Goal: Task Accomplishment & Management: Complete application form

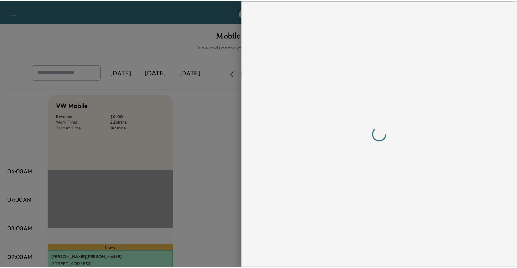
scroll to position [218, 0]
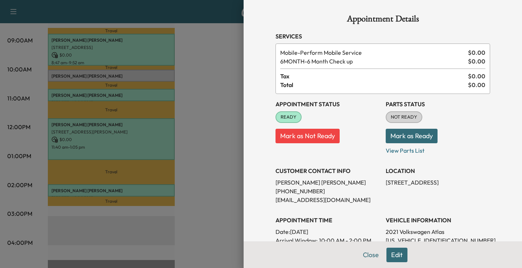
click at [190, 100] on div at bounding box center [261, 134] width 522 height 268
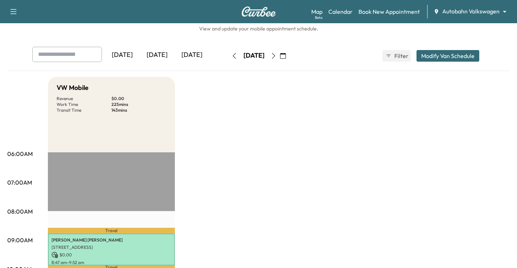
scroll to position [0, 0]
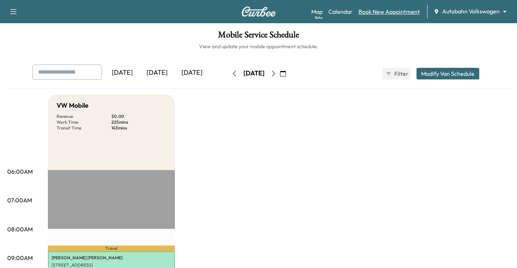
click at [404, 10] on link "Book New Appointment" at bounding box center [388, 11] width 61 height 9
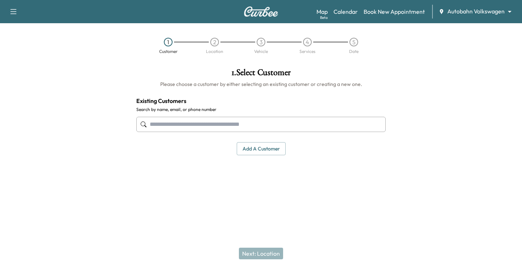
paste input "**********"
type input "**********"
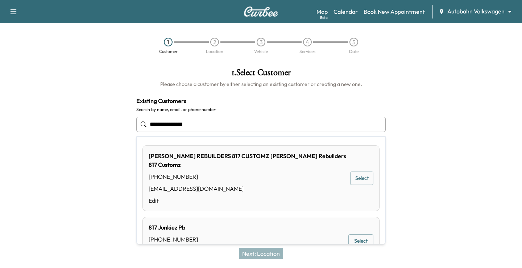
drag, startPoint x: 200, startPoint y: 125, endPoint x: 67, endPoint y: 85, distance: 139.2
click at [112, 108] on div "**********" at bounding box center [261, 129] width 522 height 134
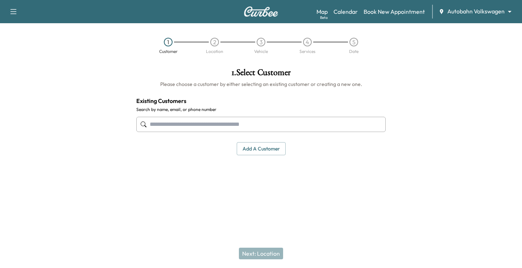
drag, startPoint x: 206, startPoint y: 126, endPoint x: 209, endPoint y: 123, distance: 3.9
click at [206, 126] on input "text" at bounding box center [260, 124] width 249 height 15
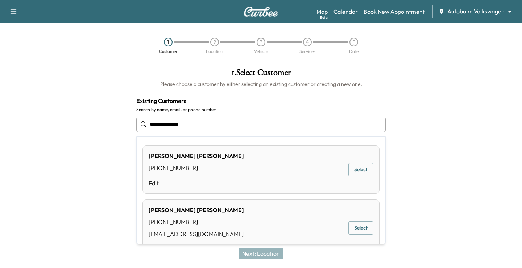
click at [361, 166] on button "Select" at bounding box center [360, 169] width 25 height 13
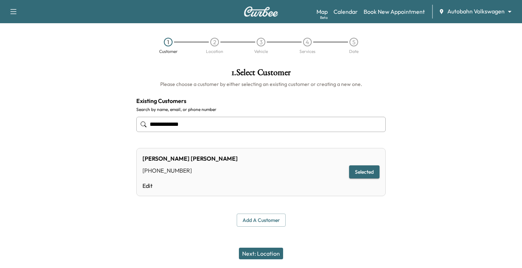
type input "**********"
click at [269, 253] on button "Next: Location" at bounding box center [261, 254] width 44 height 12
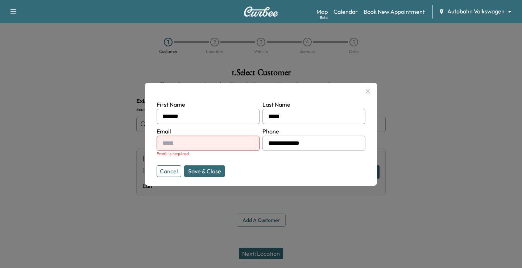
paste input "**********"
type input "**********"
click at [215, 171] on button "Save & Close" at bounding box center [204, 171] width 41 height 12
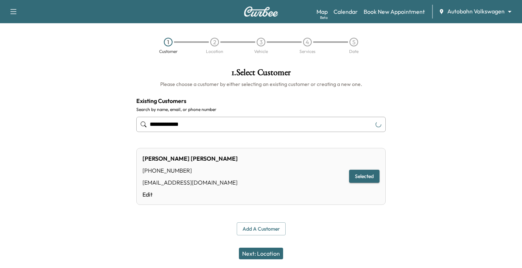
click at [269, 259] on button "Next: Location" at bounding box center [261, 254] width 44 height 12
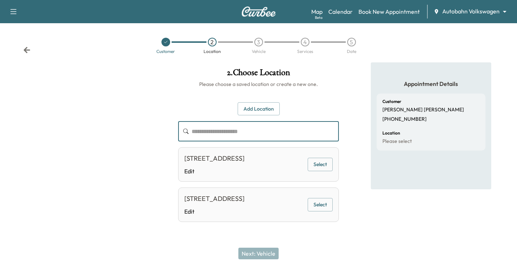
click at [268, 130] on input "text" at bounding box center [264, 131] width 147 height 20
drag, startPoint x: 263, startPoint y: 114, endPoint x: 267, endPoint y: 123, distance: 9.9
click at [263, 113] on button "Add Location" at bounding box center [258, 108] width 42 height 13
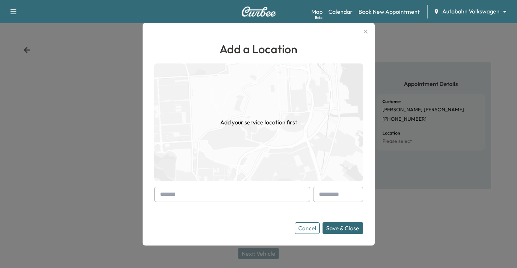
click at [242, 132] on img at bounding box center [258, 121] width 209 height 117
click at [210, 202] on form "Cancel Save & Close" at bounding box center [258, 210] width 209 height 47
click at [229, 201] on input "text" at bounding box center [232, 194] width 156 height 15
click at [229, 200] on input "text" at bounding box center [232, 194] width 156 height 15
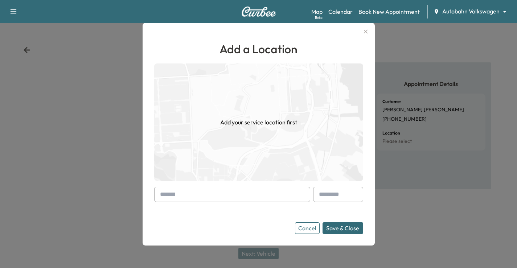
click at [233, 197] on input "text" at bounding box center [232, 194] width 156 height 15
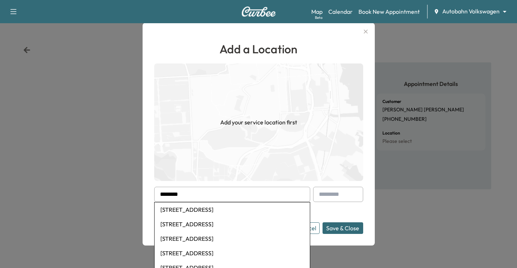
click at [255, 211] on li "[STREET_ADDRESS]" at bounding box center [231, 209] width 155 height 15
type input "**********"
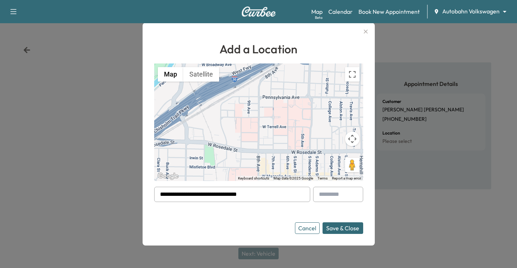
click at [278, 198] on input "**********" at bounding box center [232, 194] width 156 height 15
click at [352, 226] on button "Save & Close" at bounding box center [342, 228] width 41 height 12
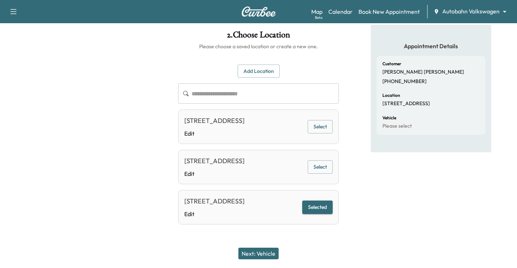
scroll to position [68, 0]
drag, startPoint x: 192, startPoint y: 214, endPoint x: 270, endPoint y: 203, distance: 79.1
click at [192, 214] on link "Edit" at bounding box center [214, 214] width 60 height 9
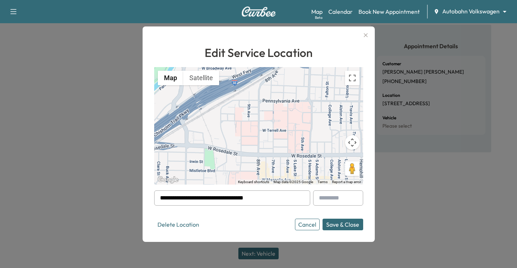
click at [346, 201] on input "text" at bounding box center [338, 197] width 50 height 15
type input "***"
click at [353, 226] on button "Save & Close" at bounding box center [342, 225] width 41 height 12
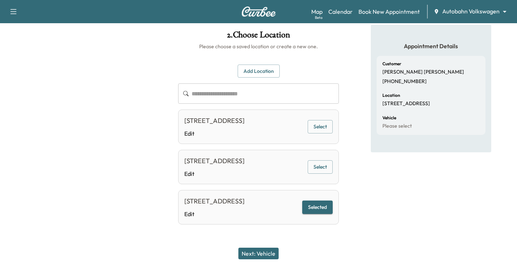
click at [256, 254] on button "Next: Vehicle" at bounding box center [258, 254] width 40 height 12
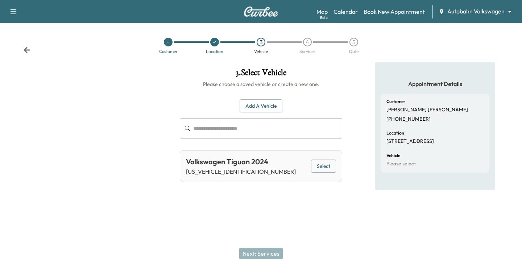
click at [323, 169] on button "Select" at bounding box center [323, 166] width 25 height 13
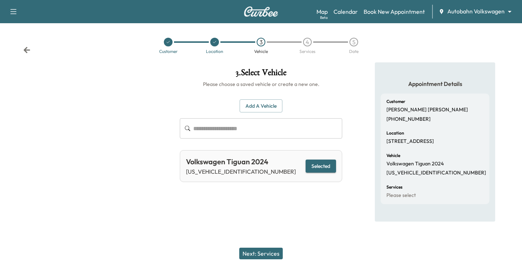
click at [268, 263] on div "Next: Services" at bounding box center [261, 253] width 522 height 29
click at [273, 252] on button "Next: Services" at bounding box center [261, 254] width 44 height 12
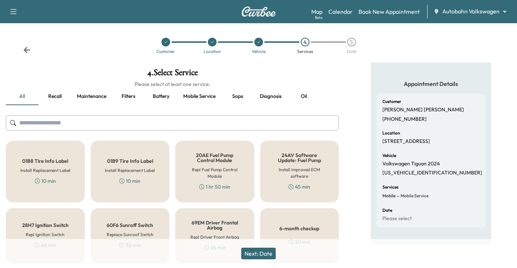
click at [304, 222] on div "6-month checkup 20 min" at bounding box center [299, 235] width 79 height 55
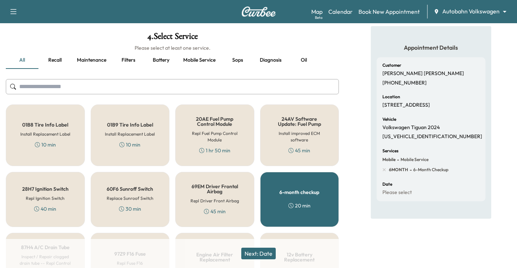
click at [269, 252] on button "Next: Date" at bounding box center [258, 254] width 34 height 12
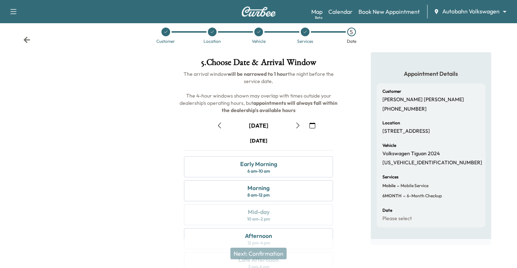
scroll to position [36, 0]
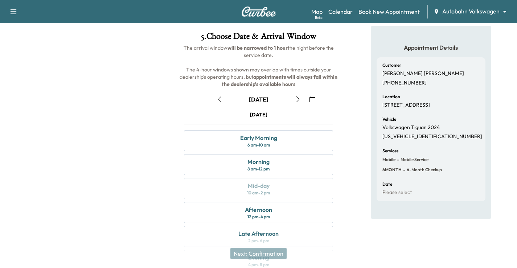
click at [323, 112] on div "[DATE]" at bounding box center [258, 114] width 149 height 7
drag, startPoint x: 289, startPoint y: 166, endPoint x: 294, endPoint y: 165, distance: 5.1
click at [289, 166] on div "Morning 8 am - 12 pm" at bounding box center [258, 164] width 149 height 21
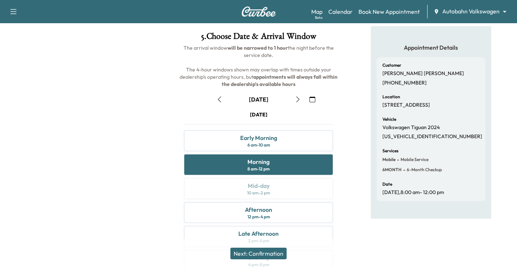
click at [273, 255] on button "Next: Confirmation" at bounding box center [258, 254] width 56 height 12
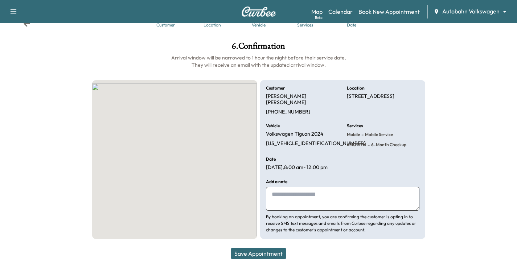
scroll to position [20, 0]
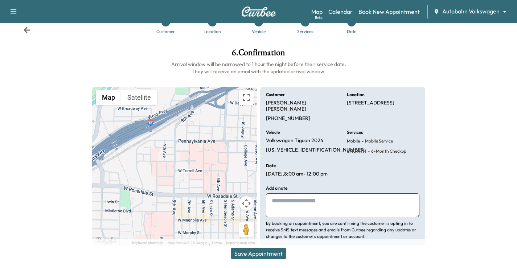
click at [298, 198] on textarea at bounding box center [342, 205] width 153 height 24
type textarea "**********"
click at [257, 254] on button "Save Appointment" at bounding box center [258, 254] width 55 height 12
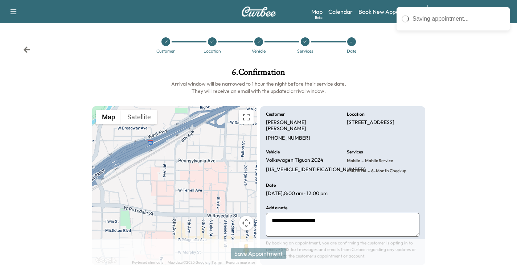
scroll to position [0, 0]
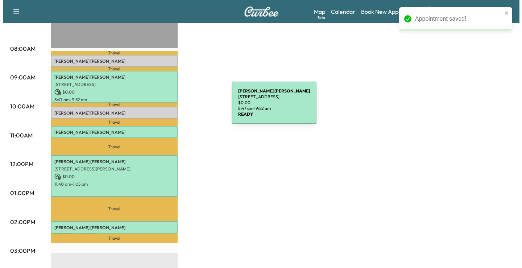
scroll to position [181, 0]
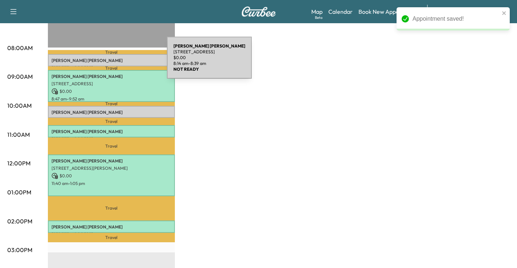
click at [112, 62] on p "[PERSON_NAME]" at bounding box center [111, 61] width 120 height 6
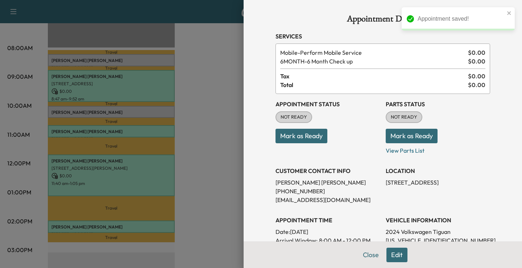
click at [310, 136] on button "Mark as Ready" at bounding box center [302, 136] width 52 height 15
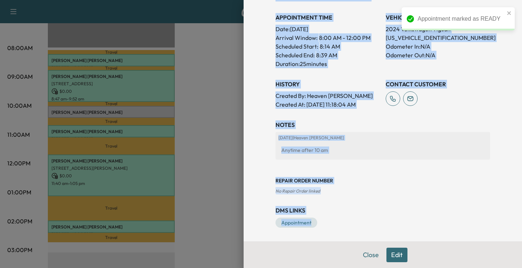
scroll to position [203, 0]
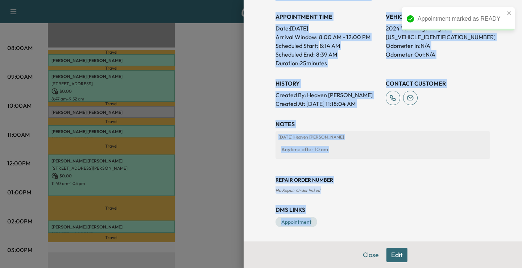
drag, startPoint x: 269, startPoint y: 28, endPoint x: 433, endPoint y: 214, distance: 248.2
click at [433, 214] on div "Appointment Details Services Mobile - Perform Mobile Service $ 0.00 6MONTH - 6 …" at bounding box center [383, 19] width 232 height 445
copy div "Services Mobile - Perform Mobile Service $ 0.00 6MONTH - 6 Month Check up $ 0.0…"
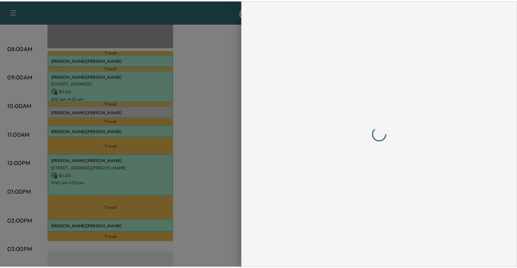
scroll to position [0, 0]
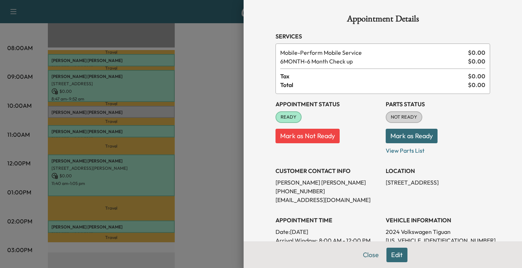
drag, startPoint x: 201, startPoint y: 162, endPoint x: 210, endPoint y: 92, distance: 71.3
click at [201, 162] on div at bounding box center [261, 134] width 522 height 268
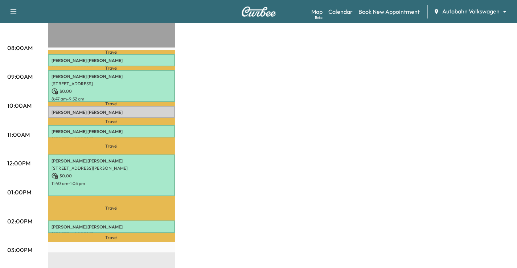
click at [382, 7] on div "Map Beta Calendar Book New Appointment Autobahn Volkswagen ******** ​" at bounding box center [411, 12] width 200 height 14
click at [394, 9] on link "Book New Appointment" at bounding box center [388, 11] width 61 height 9
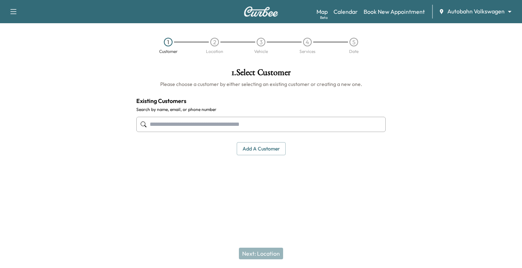
paste input "**********"
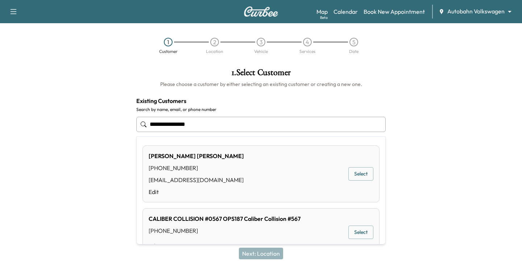
type input "**********"
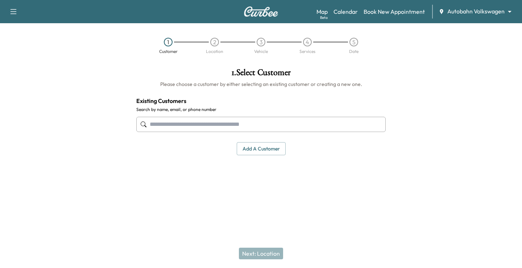
paste input "**********"
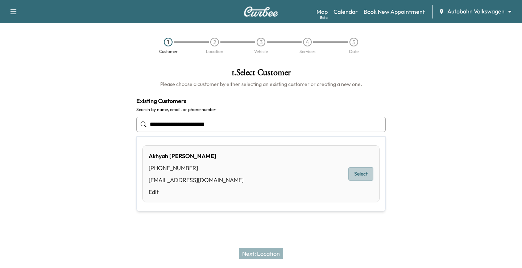
click at [369, 177] on button "Select" at bounding box center [360, 173] width 25 height 13
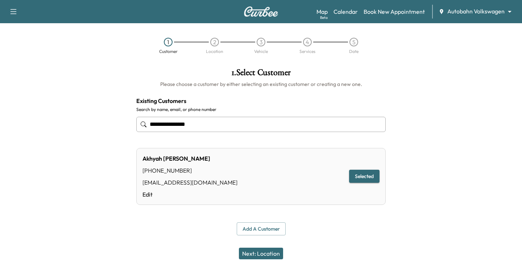
type input "**********"
click at [269, 255] on button "Next: Location" at bounding box center [261, 254] width 44 height 12
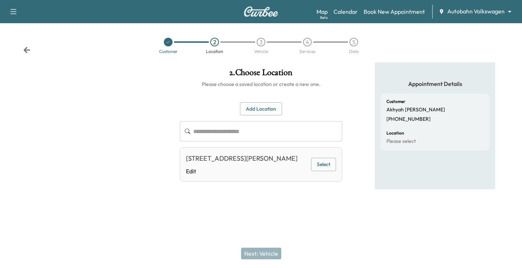
click at [328, 170] on button "Select" at bounding box center [323, 164] width 25 height 13
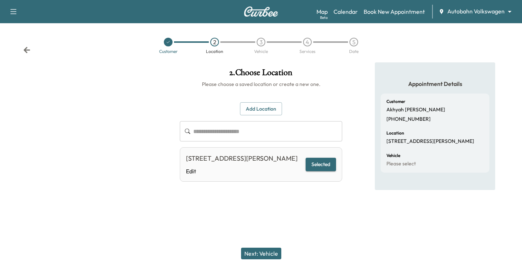
drag, startPoint x: 261, startPoint y: 262, endPoint x: 265, endPoint y: 255, distance: 8.3
click at [261, 260] on div "Next: Vehicle" at bounding box center [261, 253] width 522 height 29
click at [265, 255] on button "Next: Vehicle" at bounding box center [261, 254] width 40 height 12
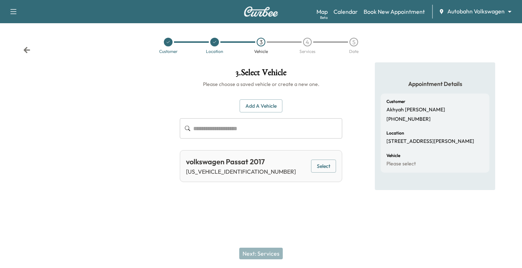
drag, startPoint x: 326, startPoint y: 166, endPoint x: 266, endPoint y: 234, distance: 90.7
click at [326, 166] on button "Select" at bounding box center [323, 166] width 25 height 13
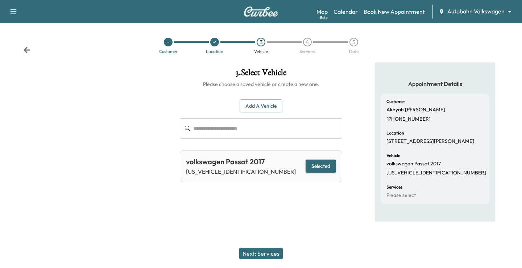
drag, startPoint x: 259, startPoint y: 257, endPoint x: 274, endPoint y: 252, distance: 16.0
click at [259, 257] on button "Next: Services" at bounding box center [261, 254] width 44 height 12
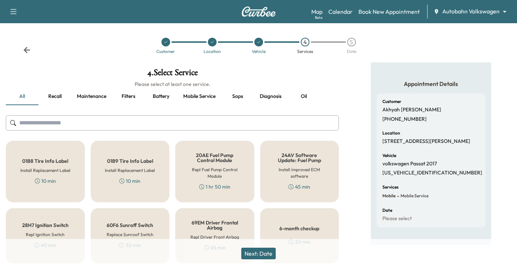
click at [169, 125] on input "text" at bounding box center [172, 122] width 333 height 15
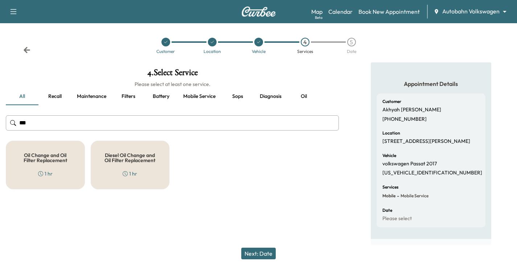
click at [50, 158] on h5 "Oil Change and Oil Filter Replacement" at bounding box center [45, 158] width 55 height 10
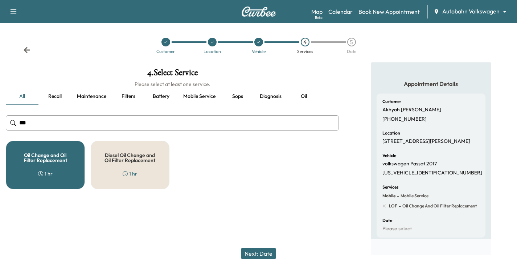
click at [58, 155] on h5 "Oil Change and Oil Filter Replacement" at bounding box center [45, 158] width 55 height 10
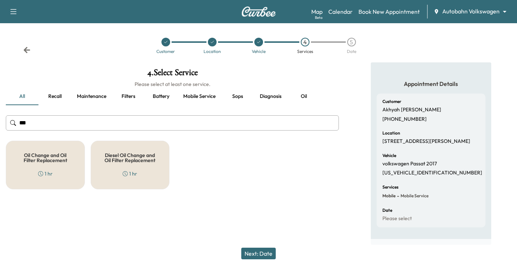
click at [41, 125] on input "***" at bounding box center [172, 122] width 333 height 15
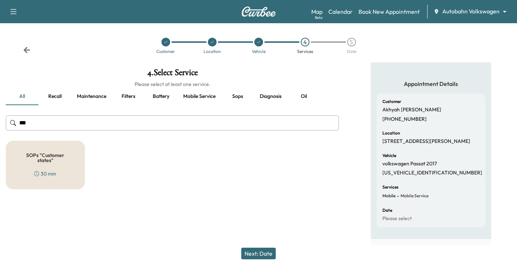
type input "***"
click at [64, 165] on div "SOPs "Customer states" 30 min" at bounding box center [45, 165] width 79 height 49
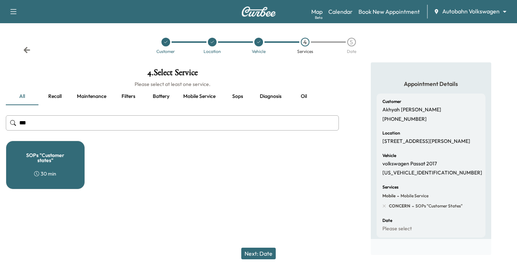
click at [267, 251] on button "Next: Date" at bounding box center [258, 254] width 34 height 12
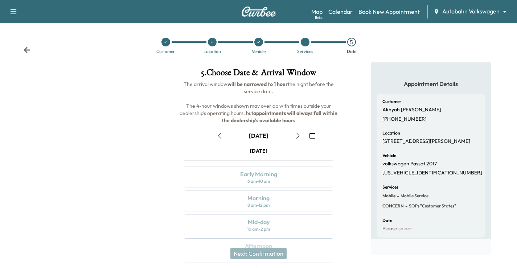
click at [310, 137] on icon "button" at bounding box center [312, 136] width 6 height 6
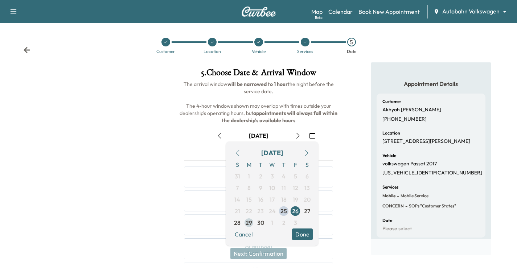
click at [250, 222] on span "29" at bounding box center [248, 222] width 7 height 9
click at [259, 220] on span "30" at bounding box center [260, 222] width 7 height 9
click at [304, 232] on button "Done" at bounding box center [302, 234] width 21 height 12
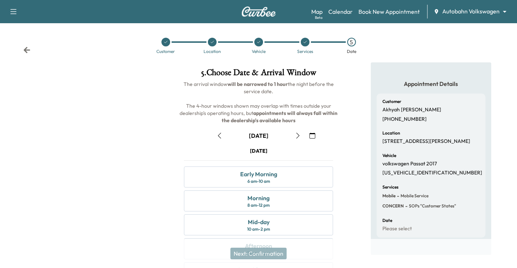
click at [26, 49] on icon at bounding box center [27, 50] width 7 height 6
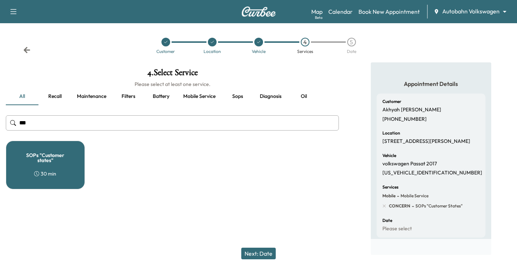
click at [55, 124] on input "***" at bounding box center [172, 122] width 333 height 15
type input "**********"
click at [268, 250] on button "Next: Date" at bounding box center [258, 254] width 34 height 12
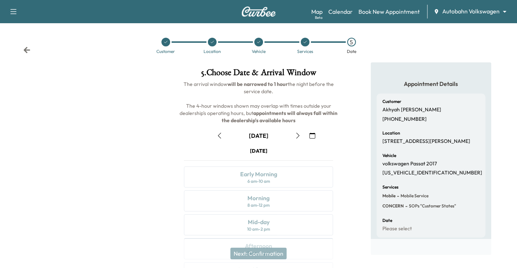
click at [310, 132] on button "button" at bounding box center [312, 136] width 12 height 12
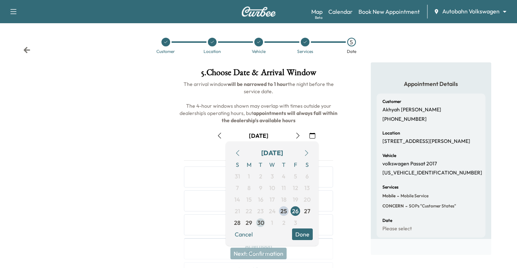
click at [262, 223] on span "30" at bounding box center [260, 222] width 7 height 9
click at [292, 232] on button "Done" at bounding box center [302, 234] width 21 height 12
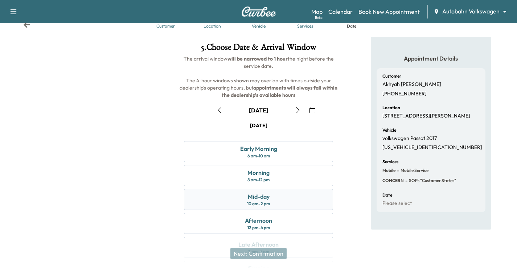
scroll to position [36, 0]
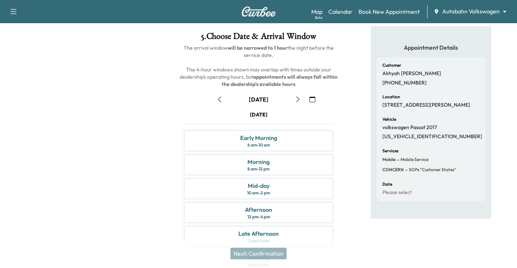
click at [371, 245] on div "Next: Confirmation" at bounding box center [258, 253] width 517 height 29
click at [390, 242] on div "Next: Confirmation" at bounding box center [258, 253] width 517 height 29
click at [292, 160] on div "Morning 8 am - 12 pm" at bounding box center [258, 164] width 149 height 21
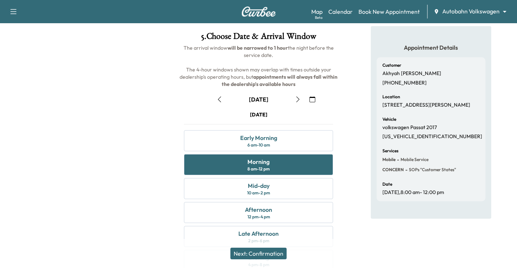
click at [278, 252] on button "Next: Confirmation" at bounding box center [258, 254] width 56 height 12
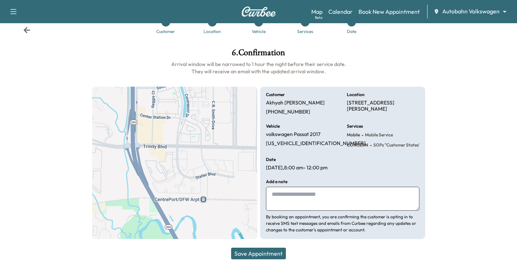
click at [315, 194] on textarea at bounding box center [342, 199] width 153 height 24
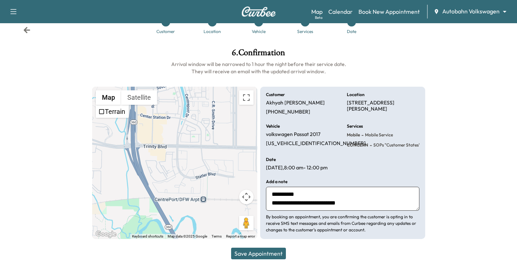
type textarea "**********"
click at [31, 31] on div "Customer Location Vehicle Services Date" at bounding box center [258, 25] width 517 height 33
click at [29, 30] on icon at bounding box center [27, 30] width 7 height 6
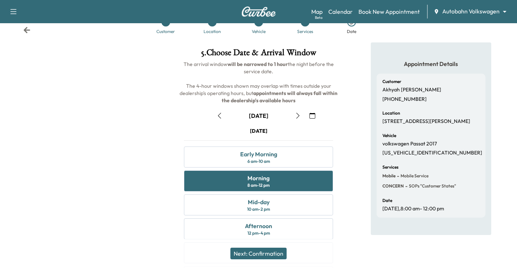
click at [385, 123] on p "[STREET_ADDRESS][PERSON_NAME]" at bounding box center [426, 121] width 88 height 7
click at [25, 28] on icon at bounding box center [26, 29] width 7 height 7
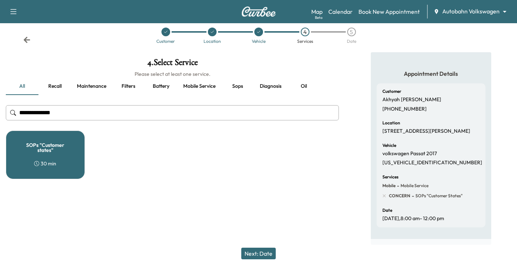
scroll to position [17, 0]
click at [27, 36] on icon at bounding box center [26, 39] width 7 height 7
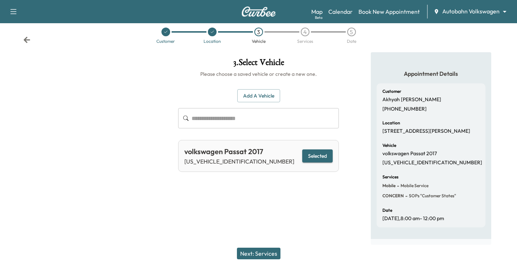
click at [27, 36] on icon at bounding box center [26, 39] width 7 height 7
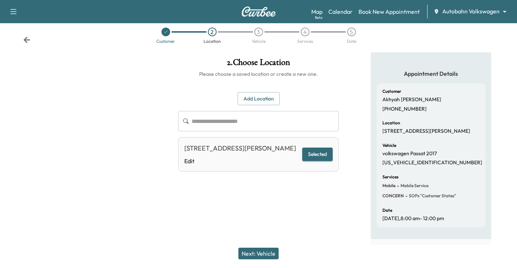
click at [328, 152] on button "Selected" at bounding box center [317, 154] width 30 height 13
drag, startPoint x: 244, startPoint y: 90, endPoint x: 262, endPoint y: 119, distance: 34.0
click at [244, 92] on button "Add Location" at bounding box center [258, 98] width 42 height 13
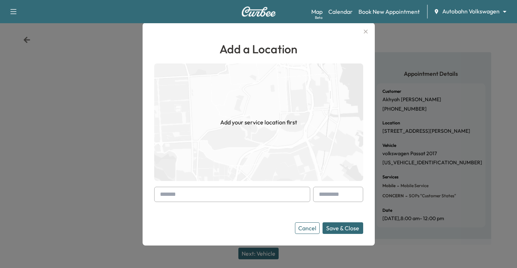
click at [232, 189] on input "text" at bounding box center [232, 194] width 156 height 15
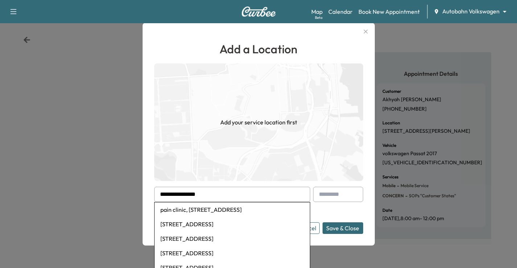
drag, startPoint x: 272, startPoint y: 209, endPoint x: 284, endPoint y: 213, distance: 12.8
click at [272, 209] on li "pain clinic, [STREET_ADDRESS]" at bounding box center [231, 209] width 155 height 15
type input "**********"
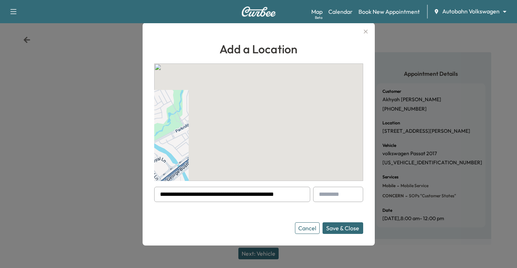
click at [345, 225] on button "Save & Close" at bounding box center [342, 228] width 41 height 12
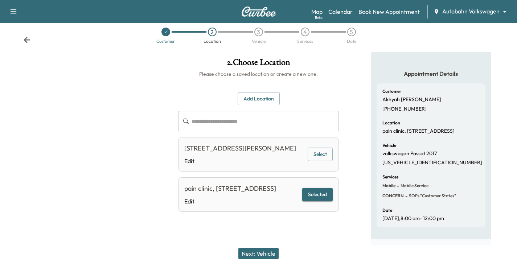
click at [188, 206] on link "Edit" at bounding box center [230, 201] width 92 height 9
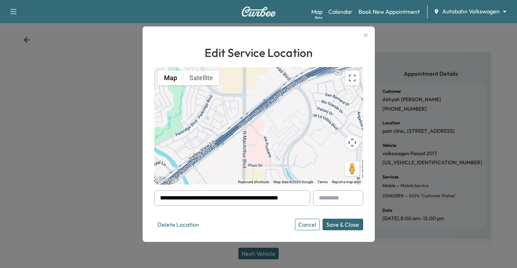
click at [348, 203] on input "text" at bounding box center [338, 197] width 50 height 15
type input "***"
click at [347, 224] on button "Save & Close" at bounding box center [342, 225] width 41 height 12
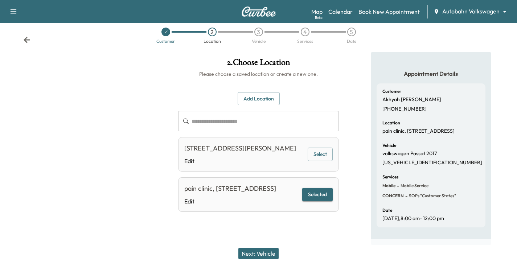
click at [265, 256] on button "Next: Vehicle" at bounding box center [258, 254] width 40 height 12
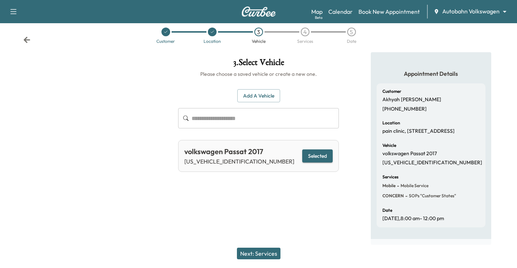
click at [270, 251] on button "Next: Services" at bounding box center [259, 254] width 44 height 12
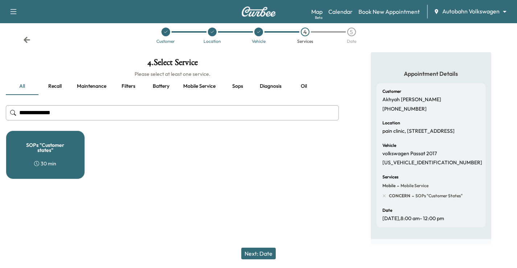
click at [255, 257] on button "Next: Date" at bounding box center [258, 254] width 34 height 12
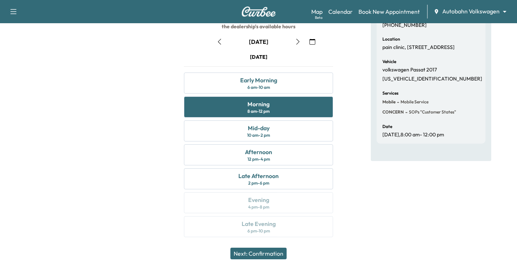
scroll to position [95, 0]
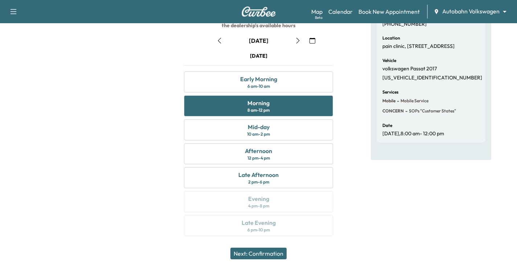
click at [278, 257] on button "Next: Confirmation" at bounding box center [258, 254] width 56 height 12
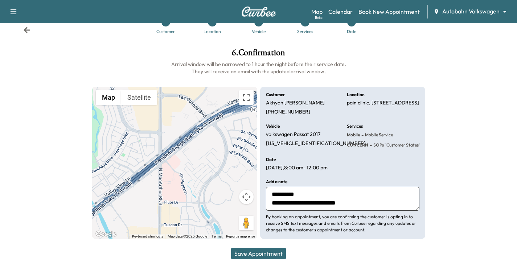
click at [372, 207] on textarea "**********" at bounding box center [342, 199] width 153 height 24
click at [284, 256] on button "Save Appointment" at bounding box center [258, 254] width 55 height 12
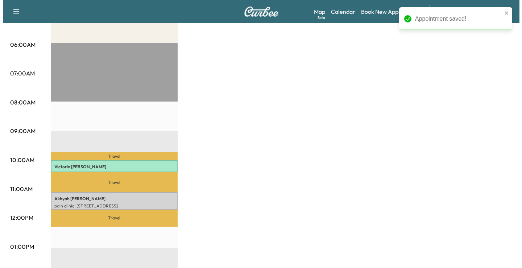
scroll to position [145, 0]
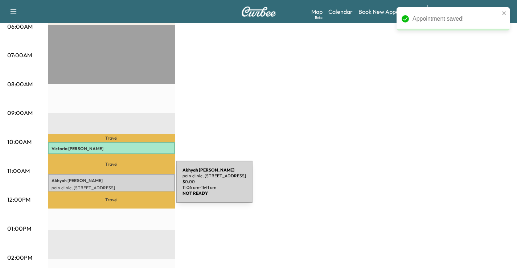
click at [121, 186] on p "pain clinic, [STREET_ADDRESS]" at bounding box center [111, 188] width 120 height 6
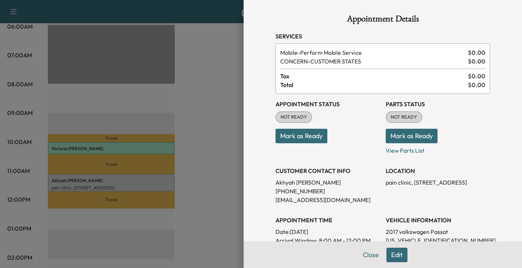
click at [310, 135] on button "Mark as Ready" at bounding box center [302, 136] width 52 height 15
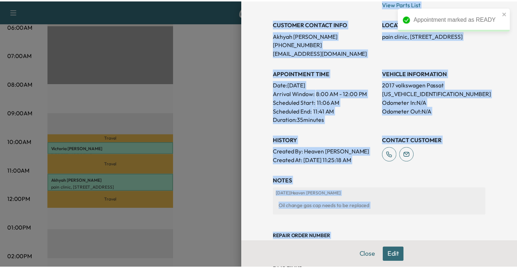
scroll to position [203, 0]
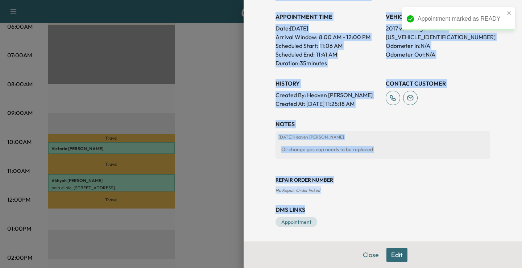
drag, startPoint x: 269, startPoint y: 31, endPoint x: 443, endPoint y: 212, distance: 251.8
click at [443, 212] on div "Appointment Details Services Mobile - Perform Mobile Service $ 0.00 CONCERN - C…" at bounding box center [383, 19] width 232 height 445
copy div "Services Mobile - Perform Mobile Service $ 0.00 CONCERN - CUSTOMER STATES $ 0.0…"
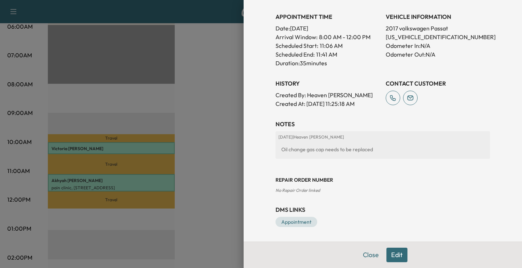
click at [214, 108] on div at bounding box center [261, 134] width 522 height 268
